Goal: Task Accomplishment & Management: Use online tool/utility

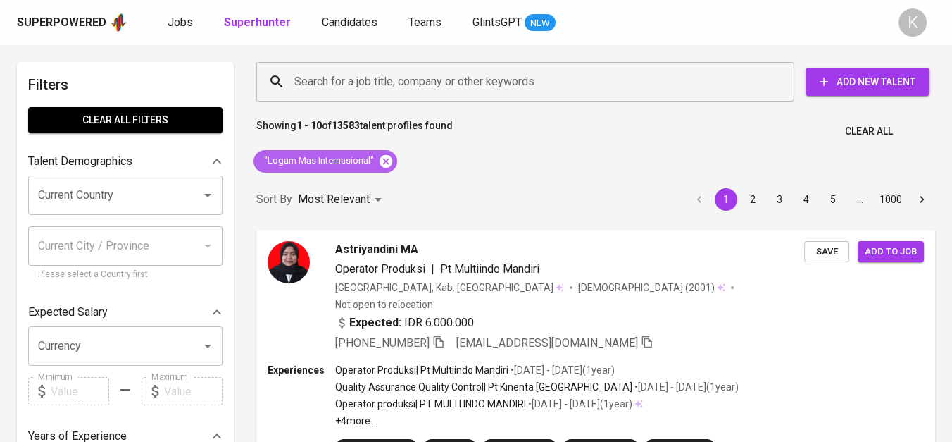
click at [384, 161] on icon at bounding box center [385, 161] width 15 height 15
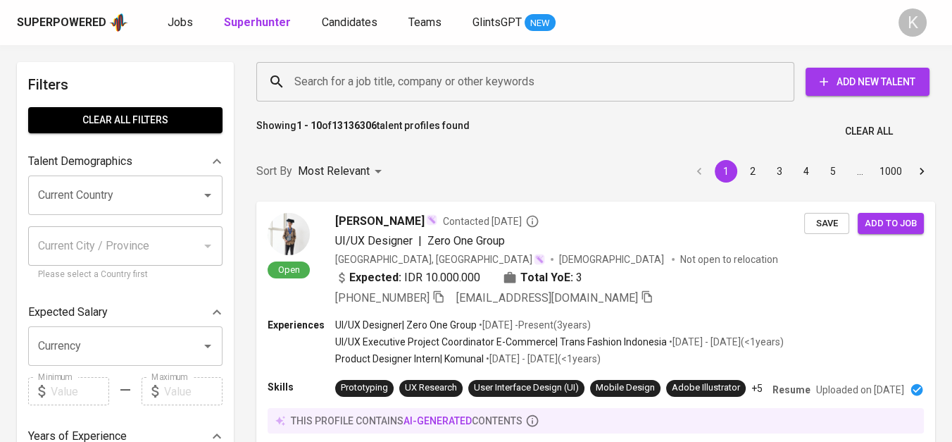
click at [382, 88] on input "Search for a job title, company or other keywords" at bounding box center [529, 81] width 476 height 27
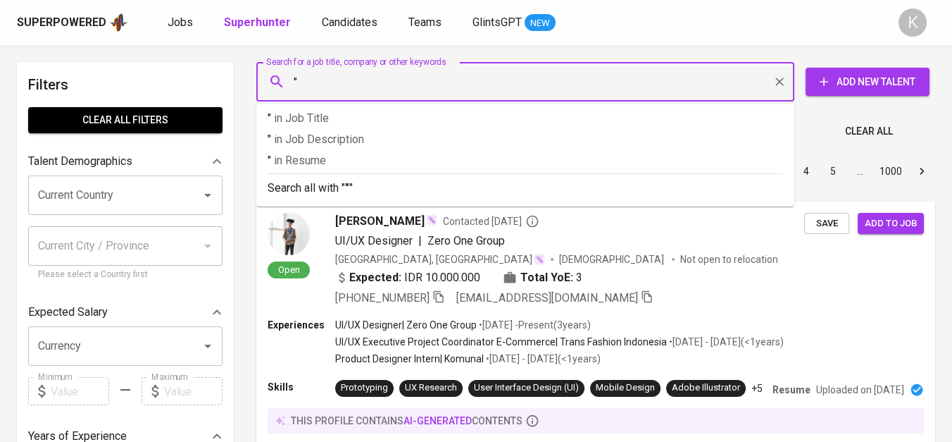
paste input "[PERSON_NAME]"
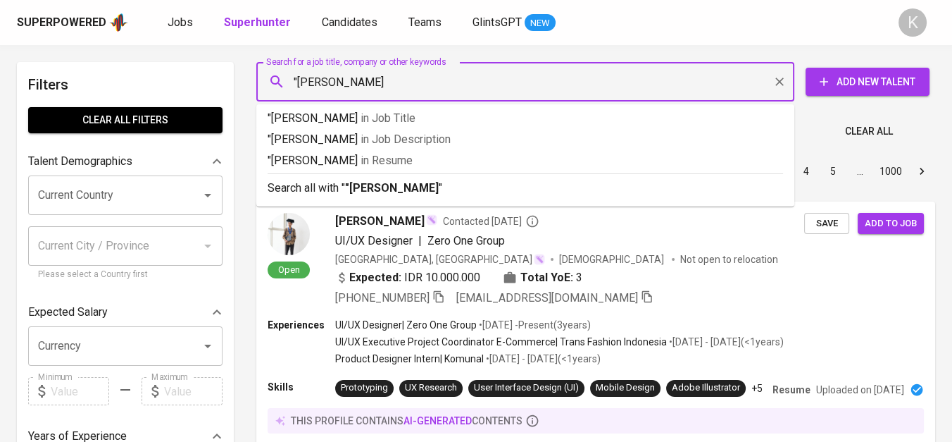
type input ""[PERSON_NAME]""
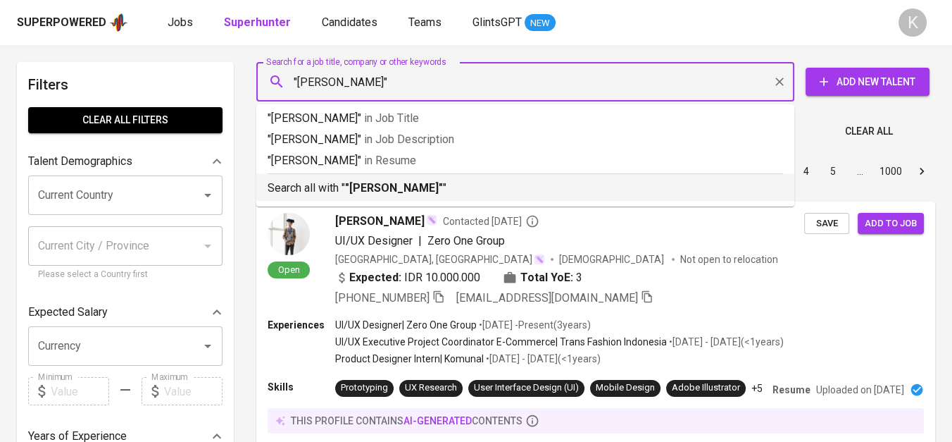
click at [396, 183] on b ""[PERSON_NAME]"" at bounding box center [394, 187] width 98 height 13
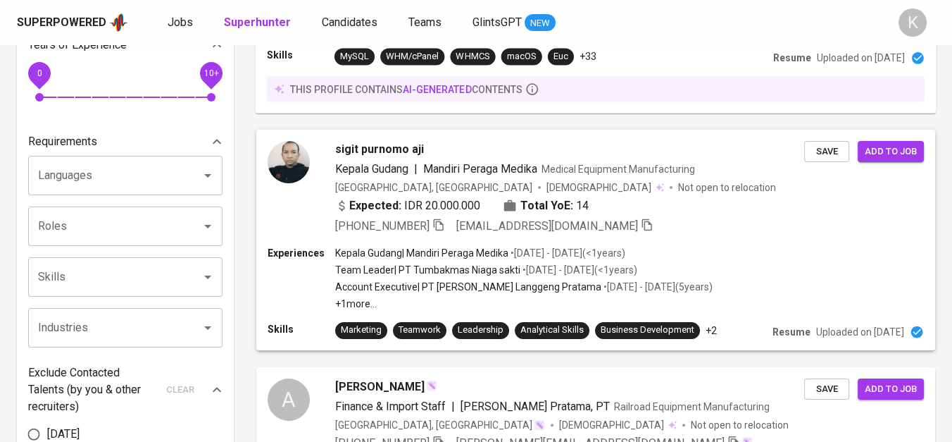
scroll to position [469, 0]
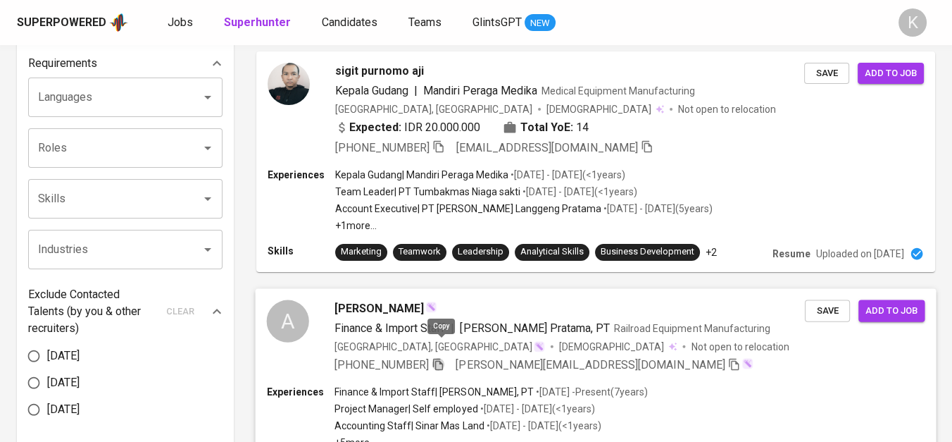
click at [438, 357] on icon "button" at bounding box center [438, 363] width 13 height 13
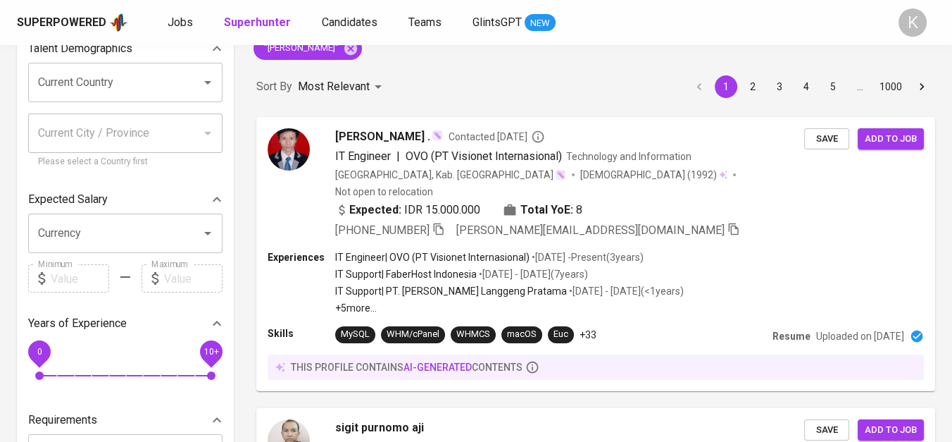
scroll to position [0, 0]
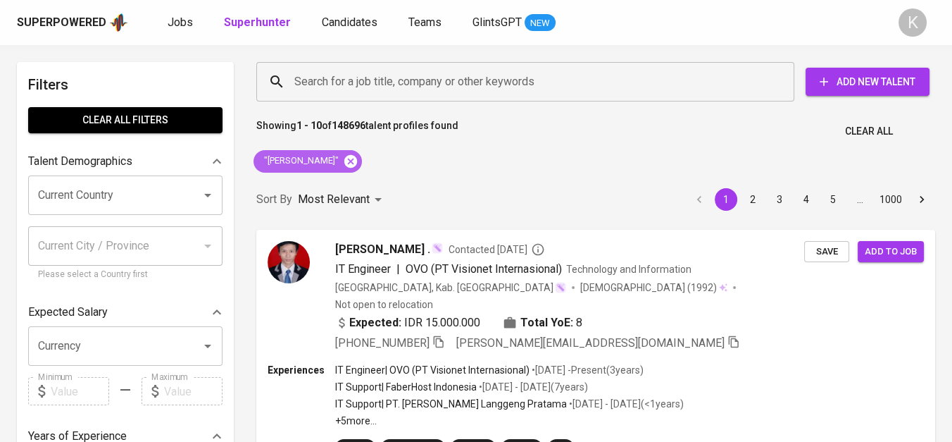
click at [357, 161] on icon at bounding box center [350, 160] width 13 height 13
